Goal: Information Seeking & Learning: Learn about a topic

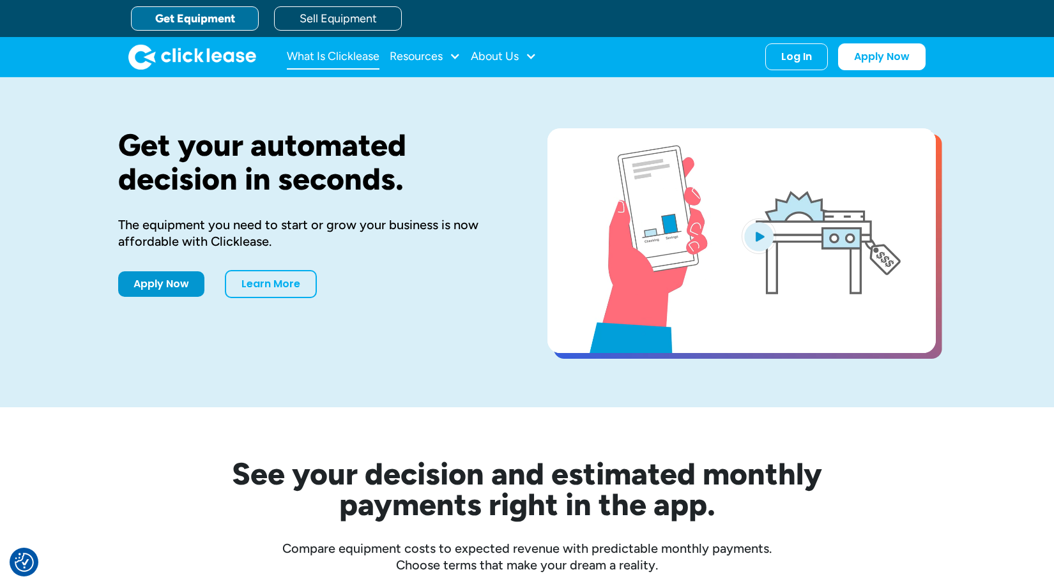
click at [315, 54] on link "What Is Clicklease" at bounding box center [333, 57] width 93 height 26
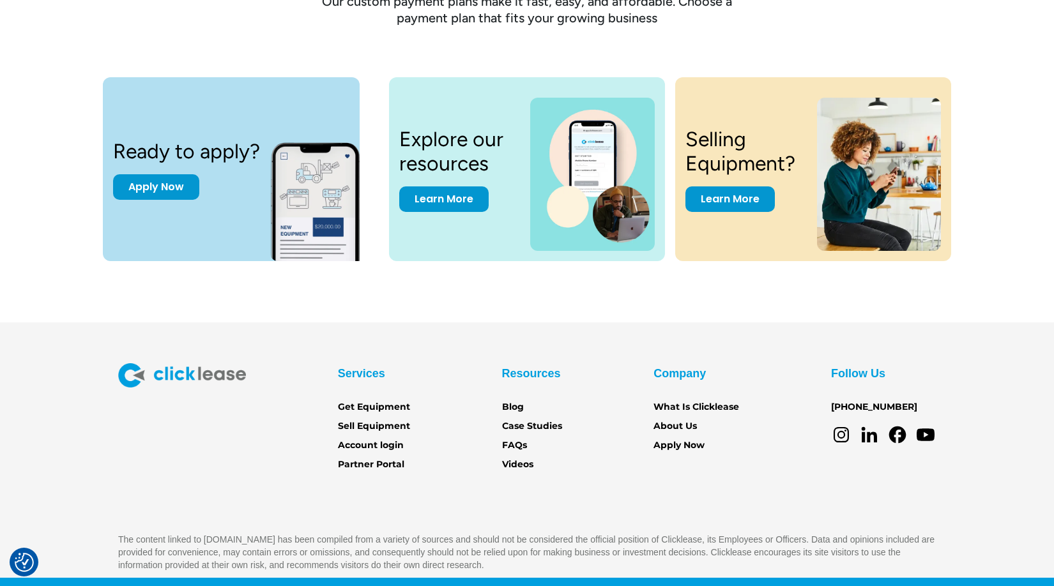
scroll to position [1739, 0]
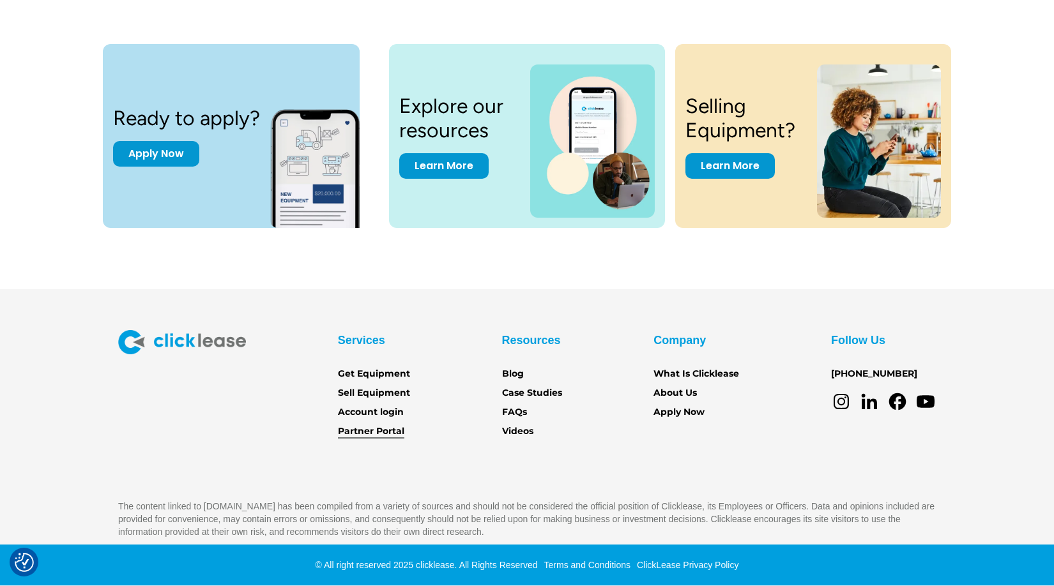
click at [388, 434] on link "Partner Portal" at bounding box center [371, 432] width 66 height 14
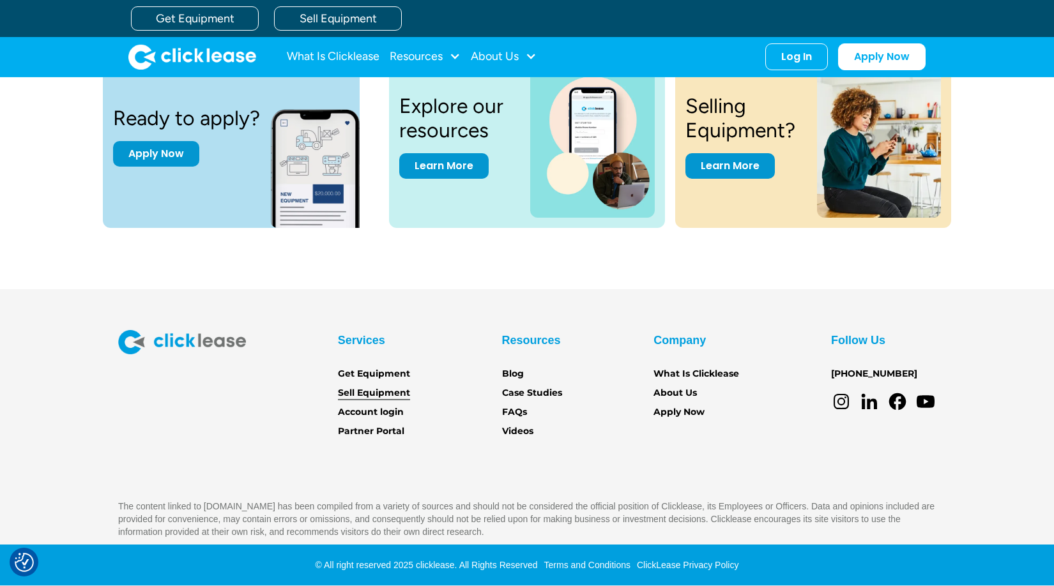
click at [397, 391] on link "Sell Equipment" at bounding box center [374, 393] width 72 height 14
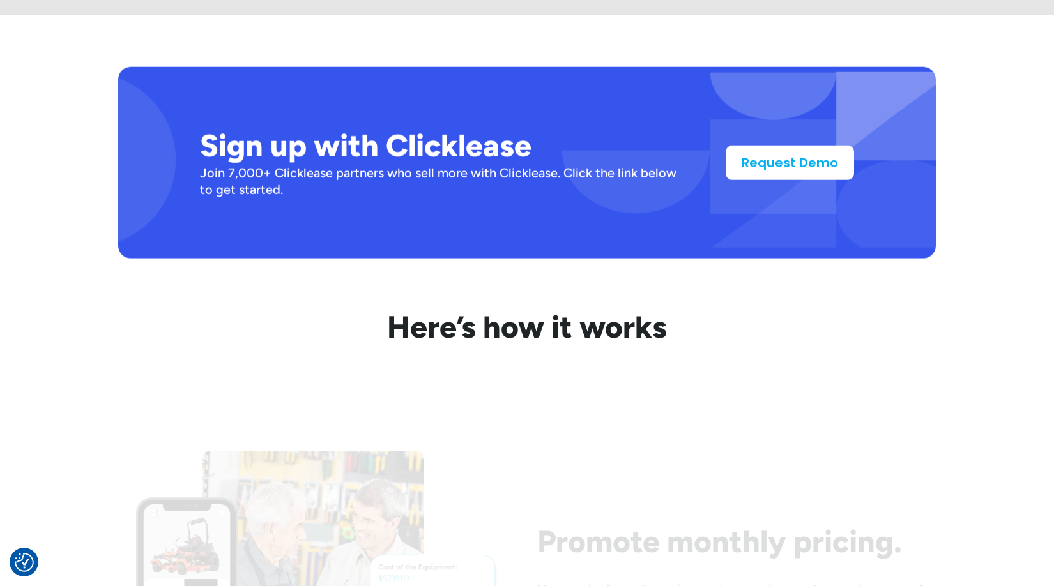
scroll to position [1099, 0]
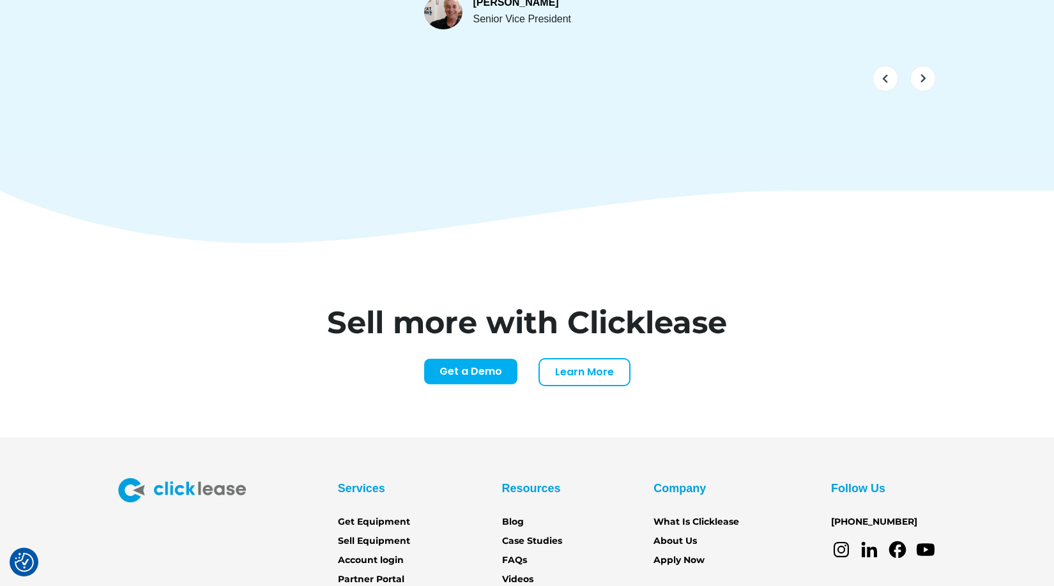
scroll to position [5251, 0]
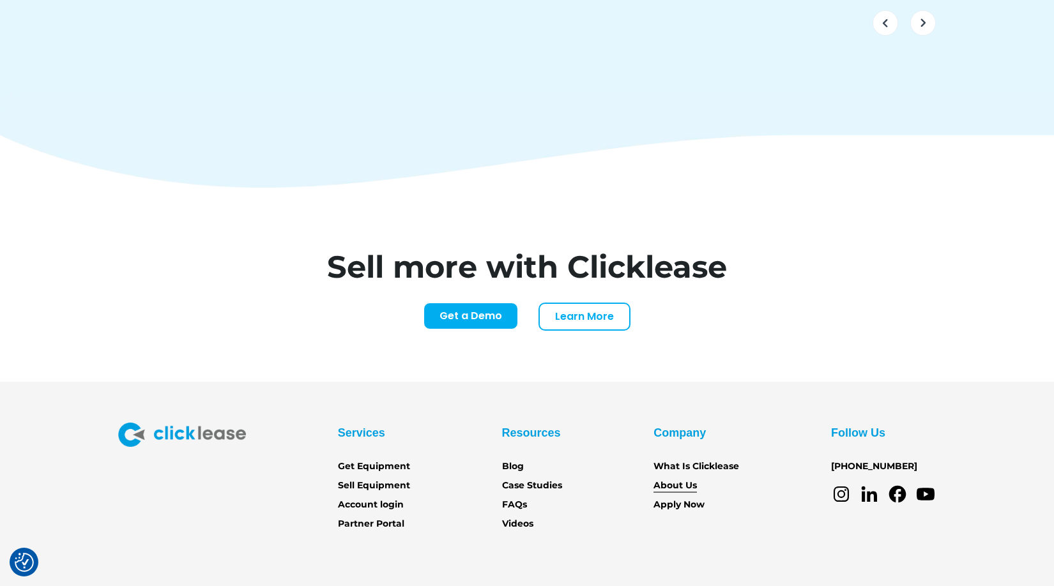
click at [687, 479] on link "About Us" at bounding box center [674, 486] width 43 height 14
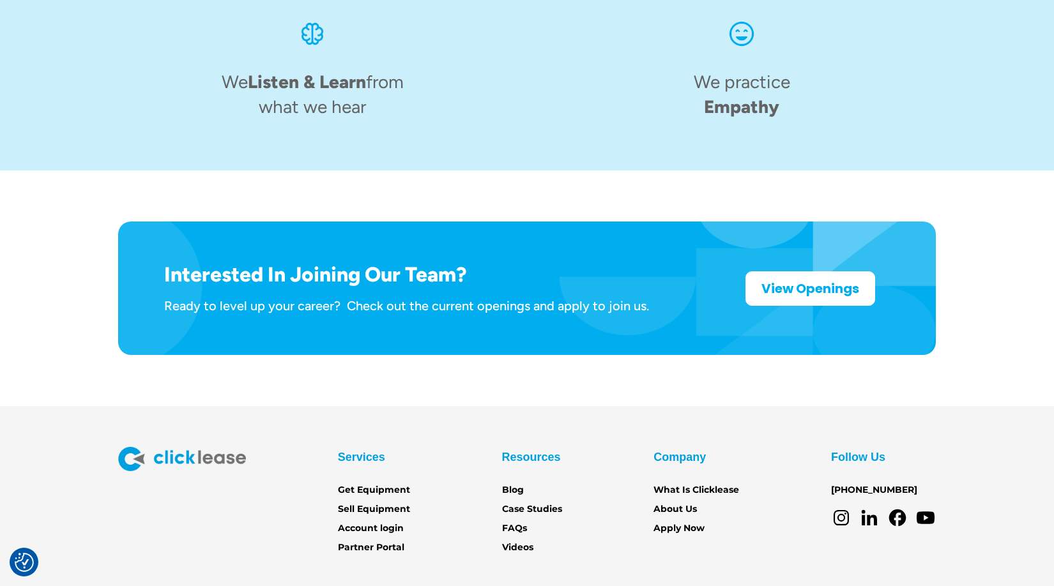
scroll to position [1983, 0]
